Goal: Task Accomplishment & Management: Manage account settings

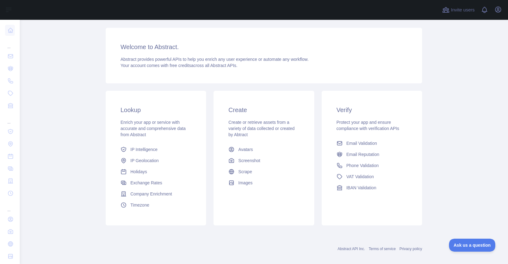
scroll to position [72, 0]
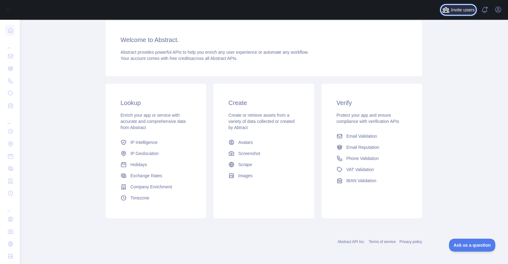
click at [456, 11] on span "Invite users" at bounding box center [463, 9] width 24 height 7
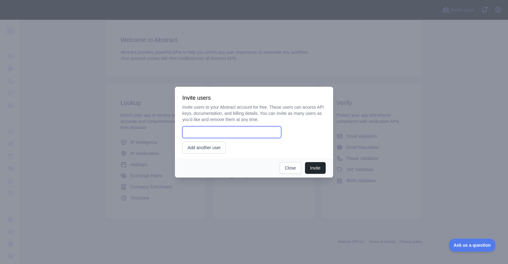
click at [259, 131] on input "email" at bounding box center [231, 132] width 99 height 12
type input "**********"
click at [322, 170] on button "Invite" at bounding box center [315, 168] width 21 height 12
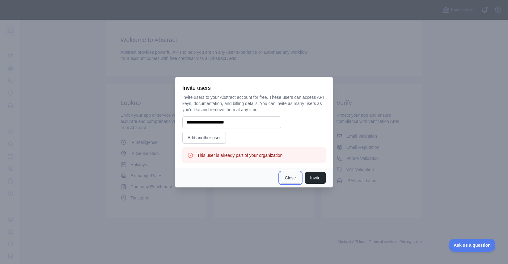
click at [289, 180] on button "Close" at bounding box center [291, 178] width 22 height 12
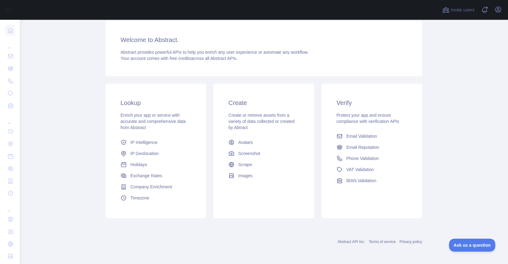
click at [417, 135] on div "Verify Protect your app and ensure compliance with verification APIs Email Vali…" at bounding box center [372, 143] width 101 height 118
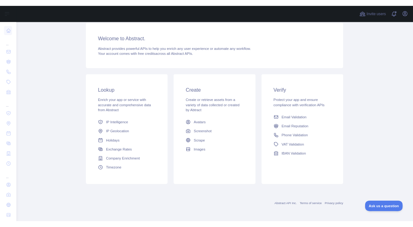
scroll to position [0, 0]
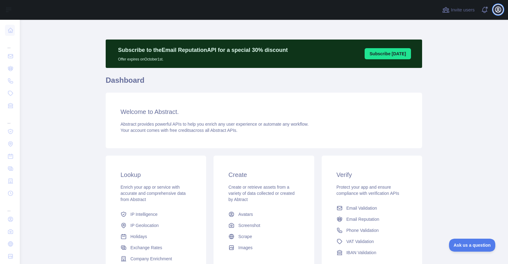
click at [496, 12] on icon "button" at bounding box center [498, 9] width 7 height 7
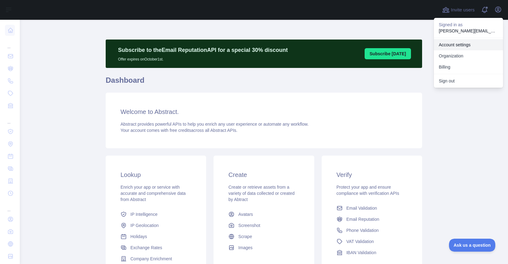
click at [458, 56] on link "Organization" at bounding box center [468, 55] width 69 height 11
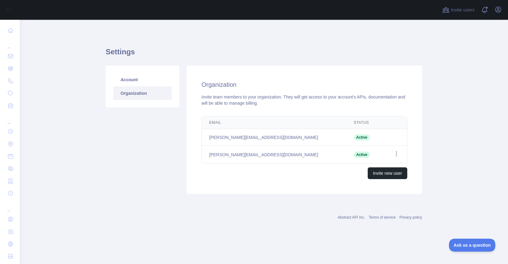
click at [458, 56] on main "Settings Account Organization Organization Invite team members to your organiza…" at bounding box center [264, 142] width 489 height 245
click at [133, 82] on link "Account" at bounding box center [142, 80] width 59 height 14
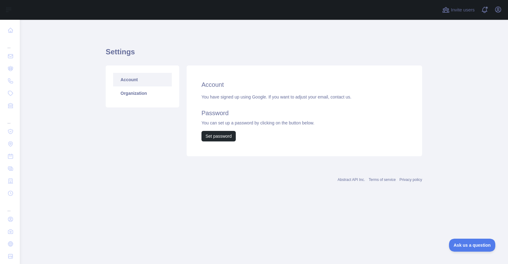
click at [239, 29] on div "Settings Account Organization Account You have signed up using Google. If you w…" at bounding box center [264, 111] width 317 height 182
